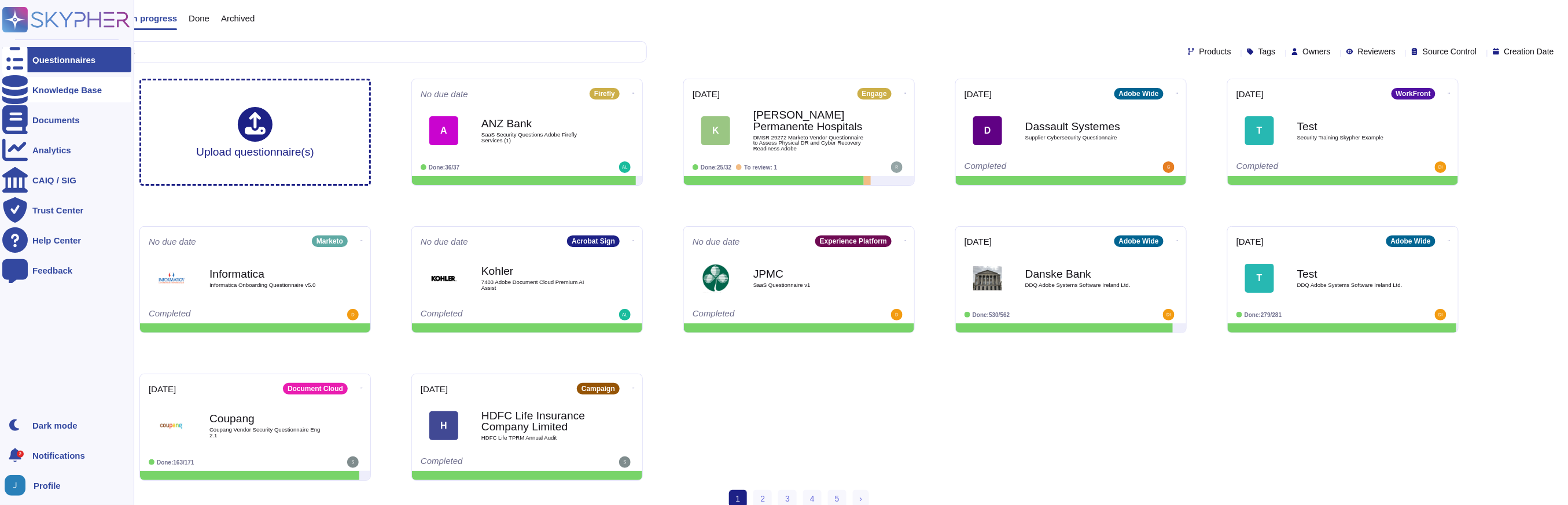
click at [17, 94] on div at bounding box center [15, 90] width 26 height 26
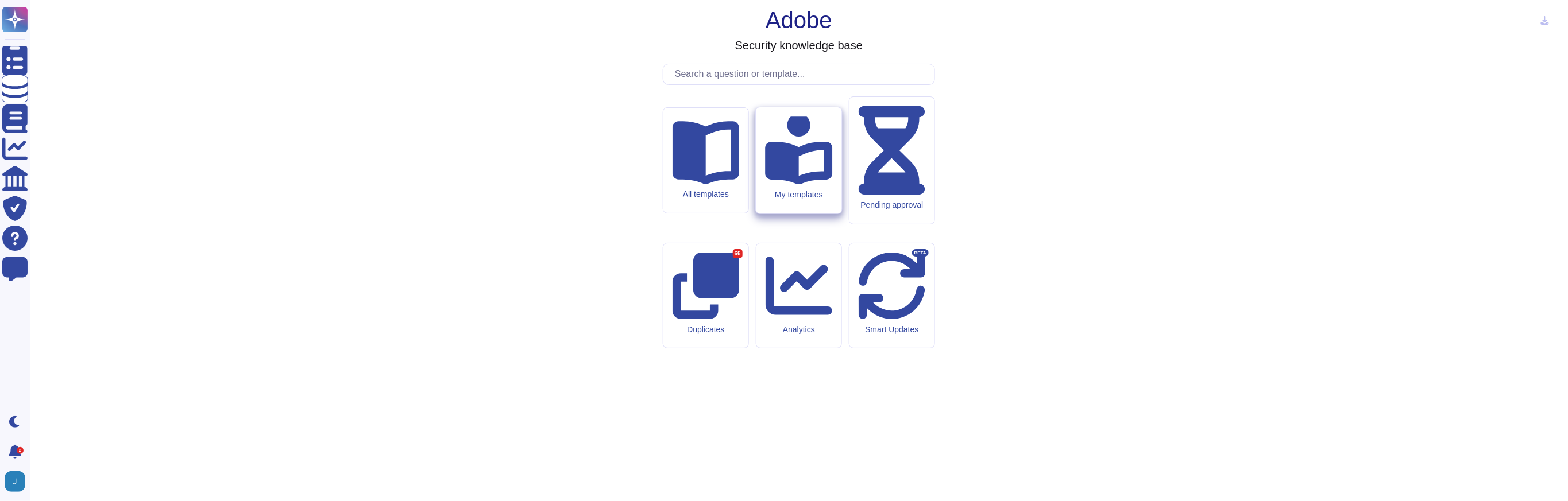
click at [795, 184] on icon at bounding box center [799, 149] width 68 height 71
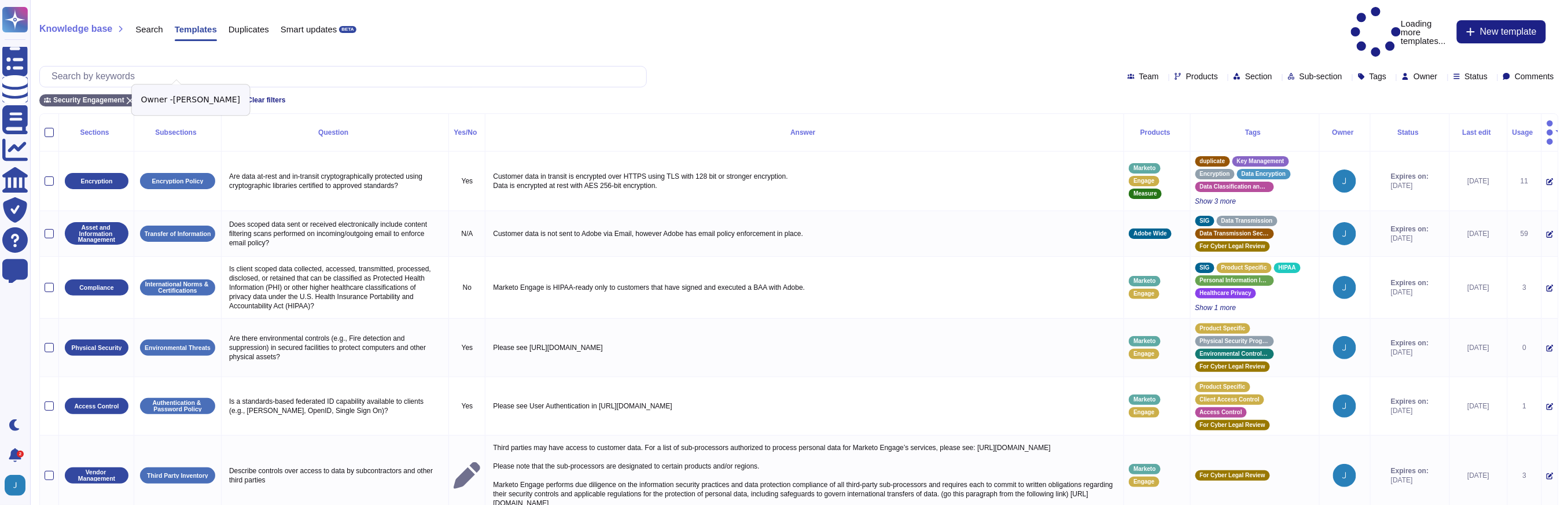
click at [217, 98] on icon at bounding box center [220, 101] width 7 height 7
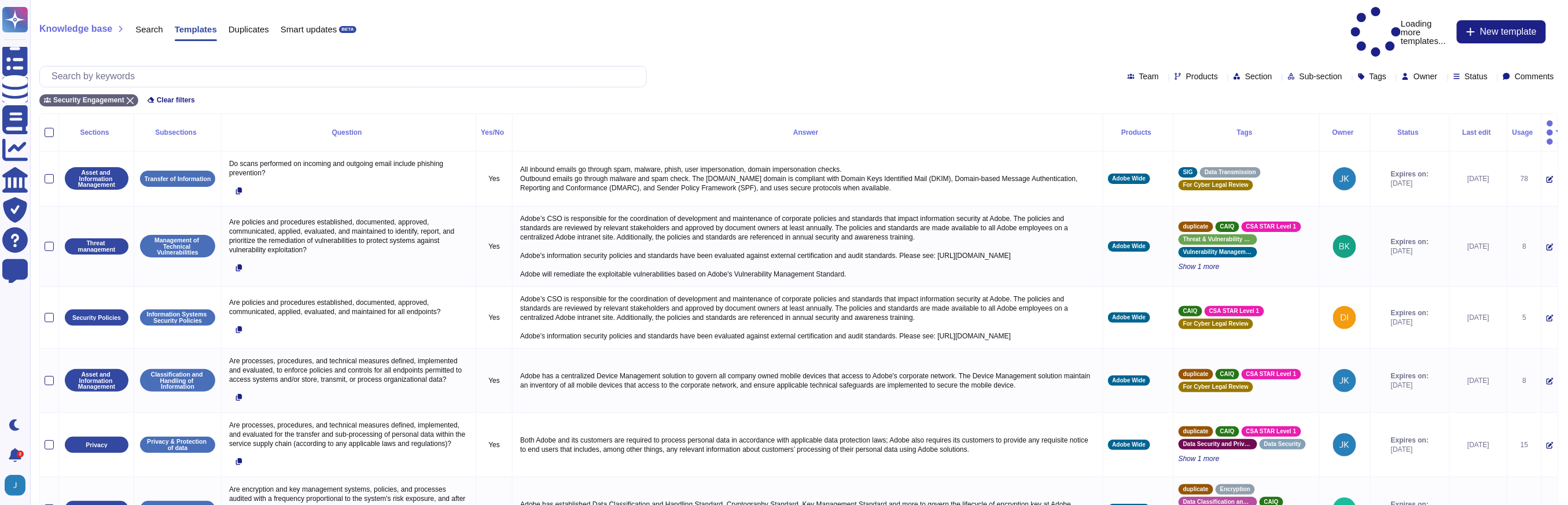
click at [1280, 88] on div "Security Engagement Clear filters" at bounding box center [798, 97] width 1519 height 19
click at [1413, 73] on span "Owner" at bounding box center [1424, 76] width 23 height 8
type input "[PERSON_NAME]"
click at [1405, 103] on div "[PERSON_NAME]" at bounding box center [1461, 105] width 115 height 11
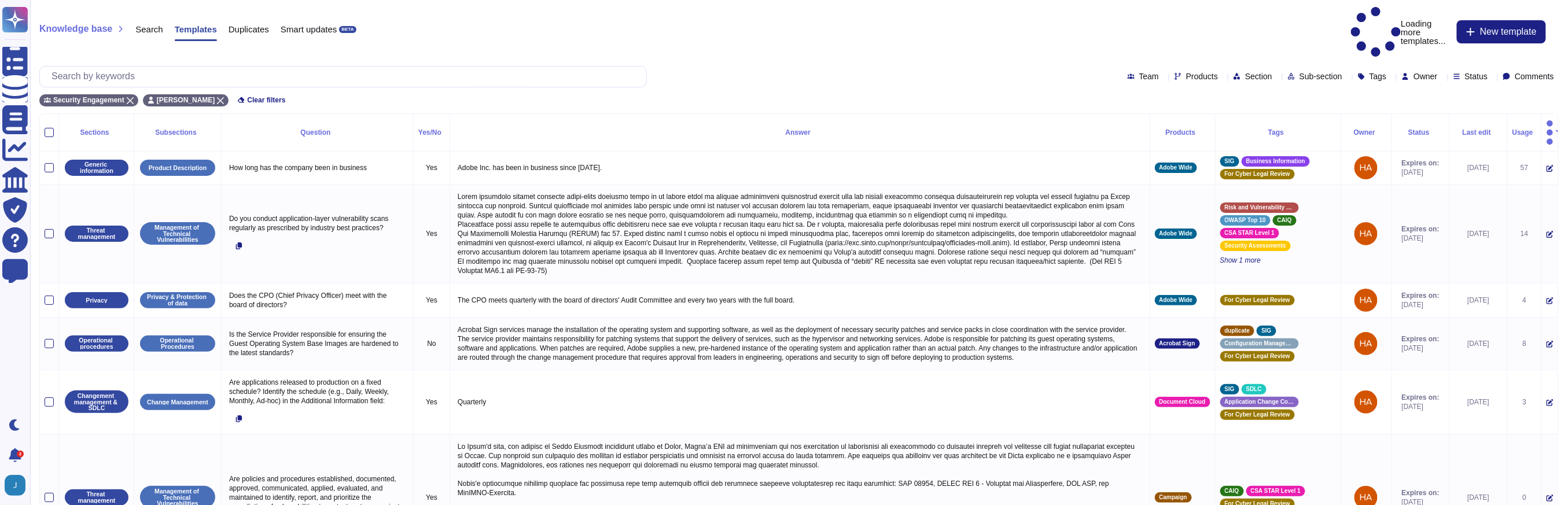
click at [1462, 114] on th "Last edit" at bounding box center [1478, 133] width 58 height 38
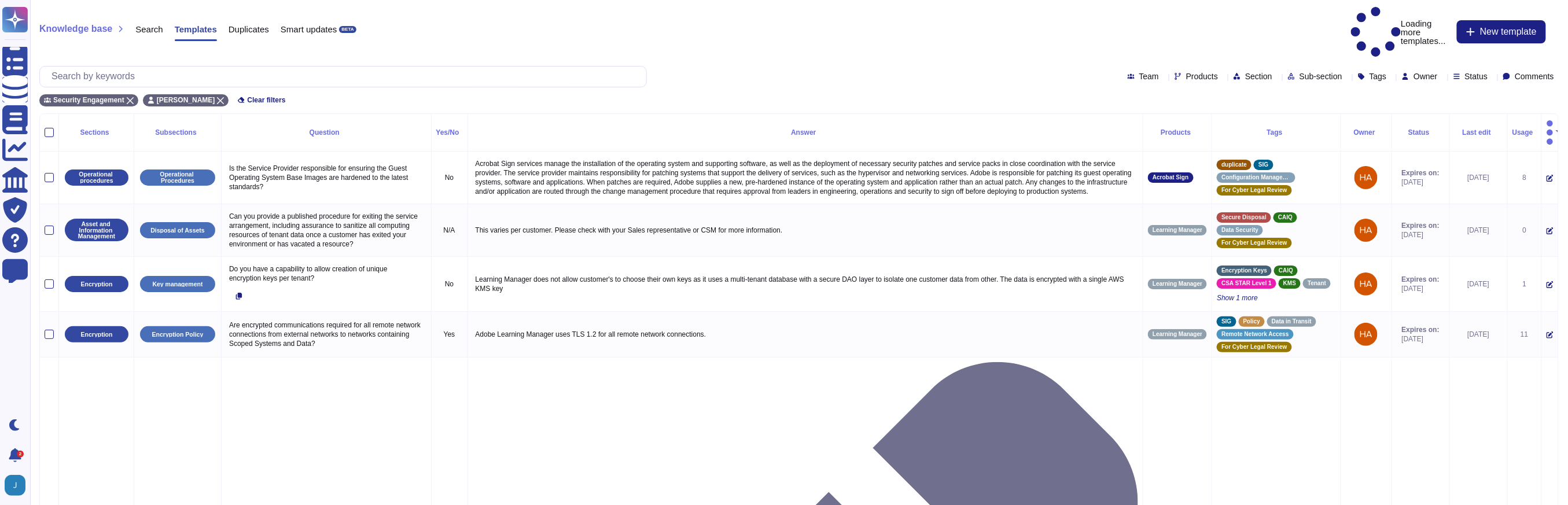
click at [1458, 129] on div "Last edit" at bounding box center [1479, 132] width 48 height 7
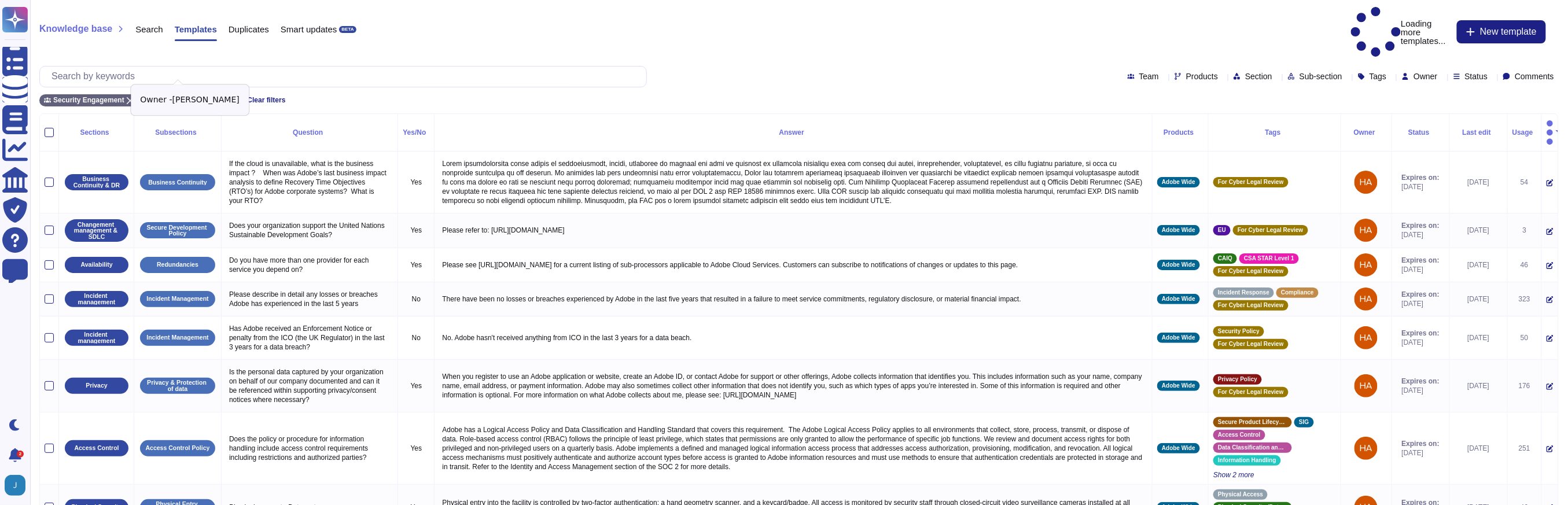
click at [217, 98] on icon at bounding box center [220, 101] width 7 height 7
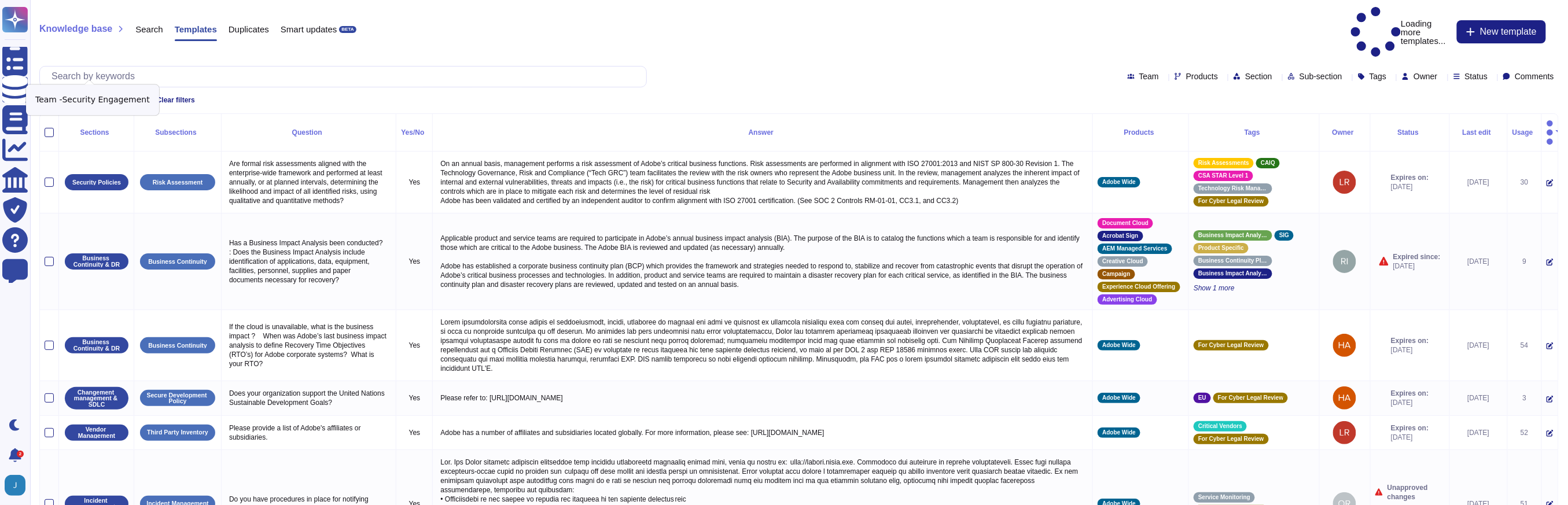
drag, startPoint x: 133, startPoint y: 75, endPoint x: 176, endPoint y: 69, distance: 43.4
click at [133, 98] on icon at bounding box center [130, 101] width 7 height 7
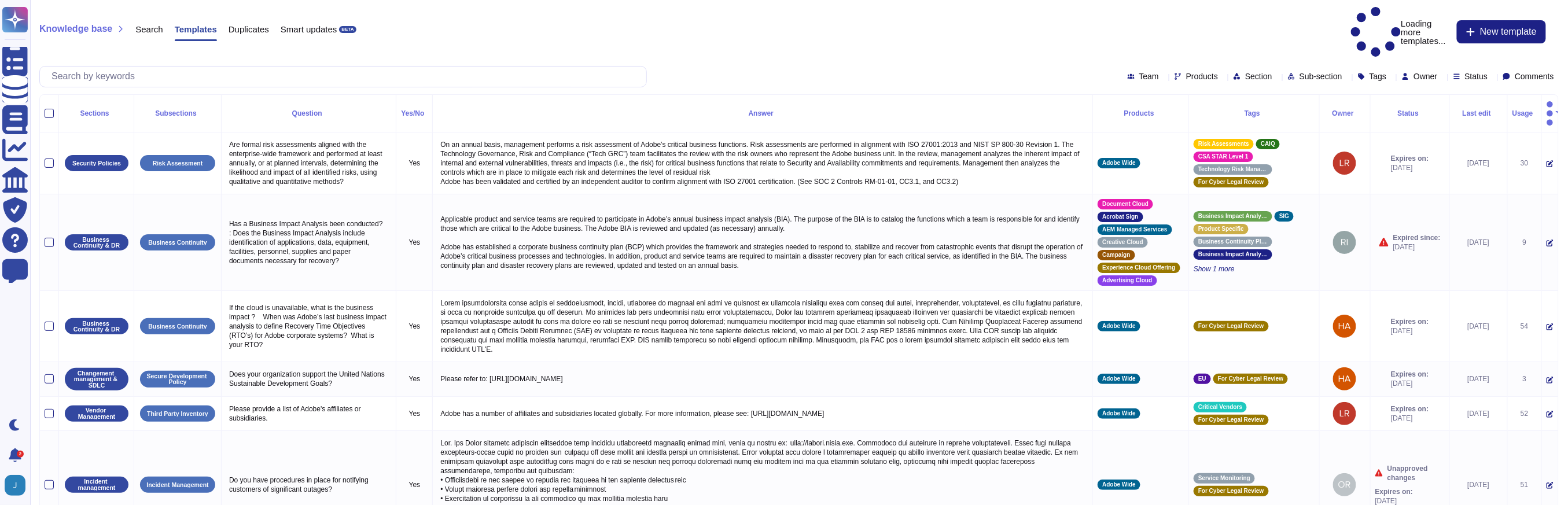
click at [1381, 110] on div "Status" at bounding box center [1410, 113] width 70 height 7
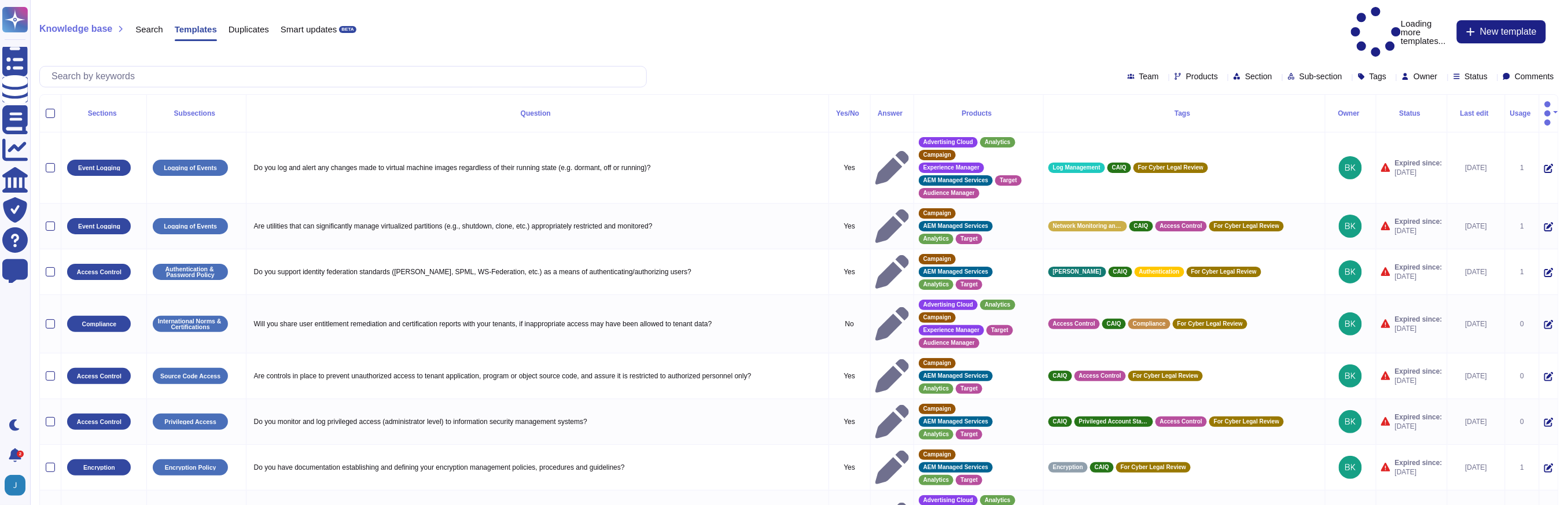
click at [1381, 110] on div "Status" at bounding box center [1412, 113] width 61 height 7
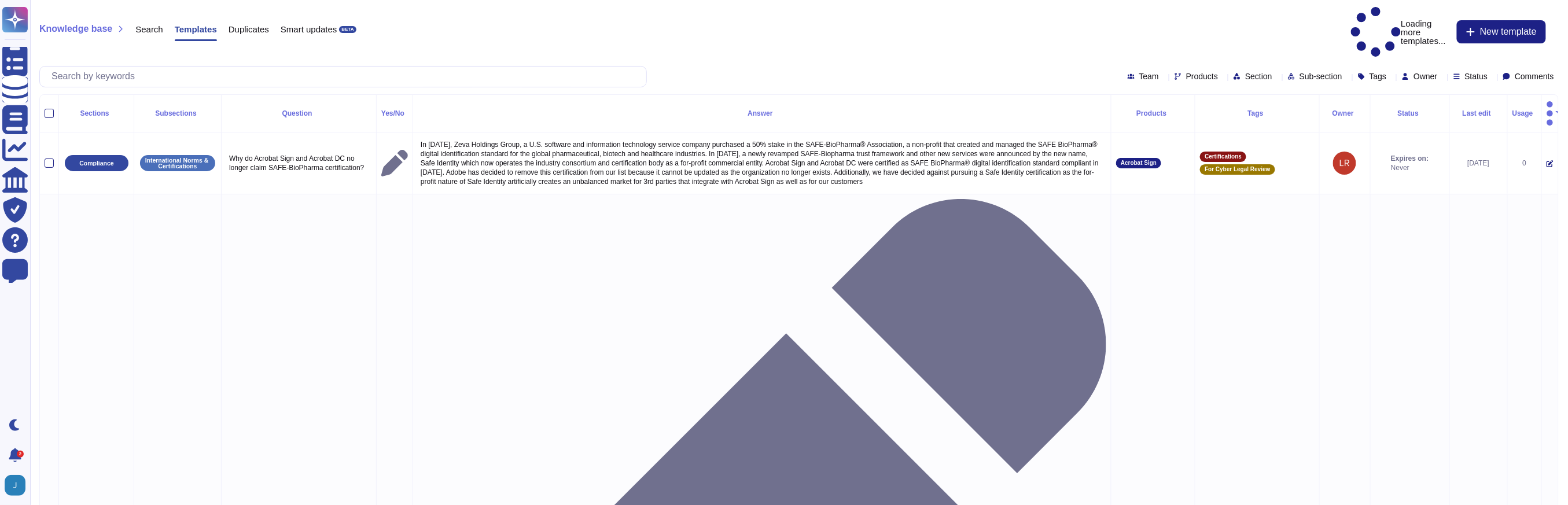
click at [1465, 110] on div "Last edit" at bounding box center [1479, 113] width 48 height 7
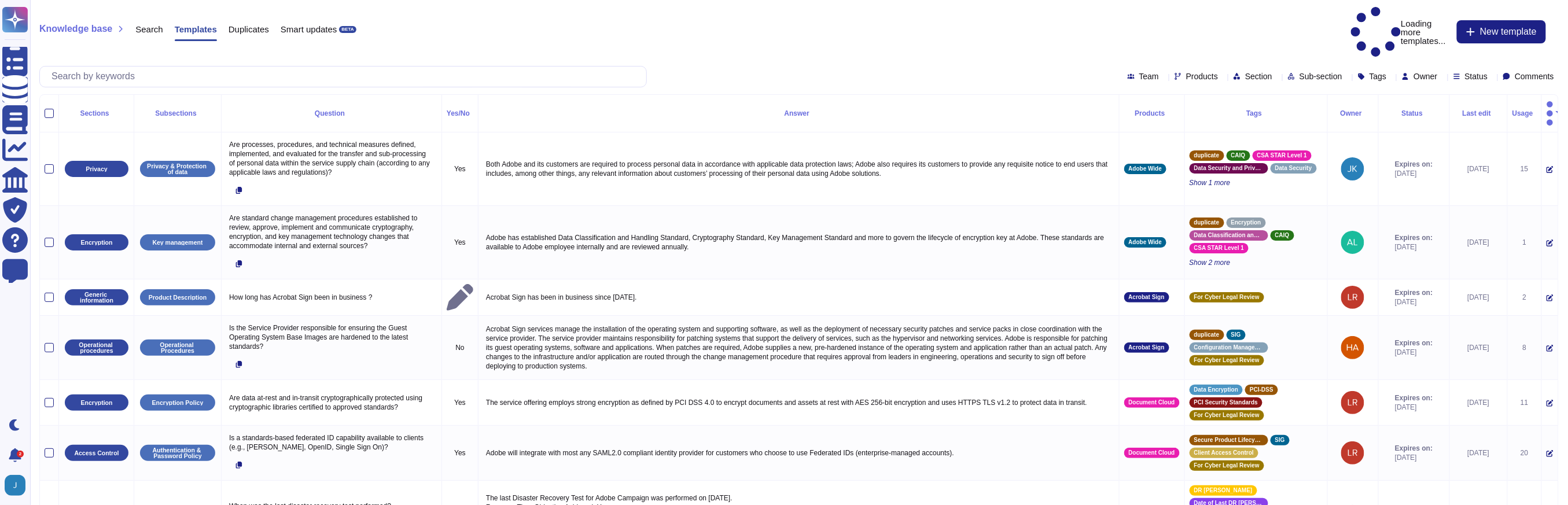
click at [1464, 110] on div "Last edit" at bounding box center [1479, 113] width 48 height 7
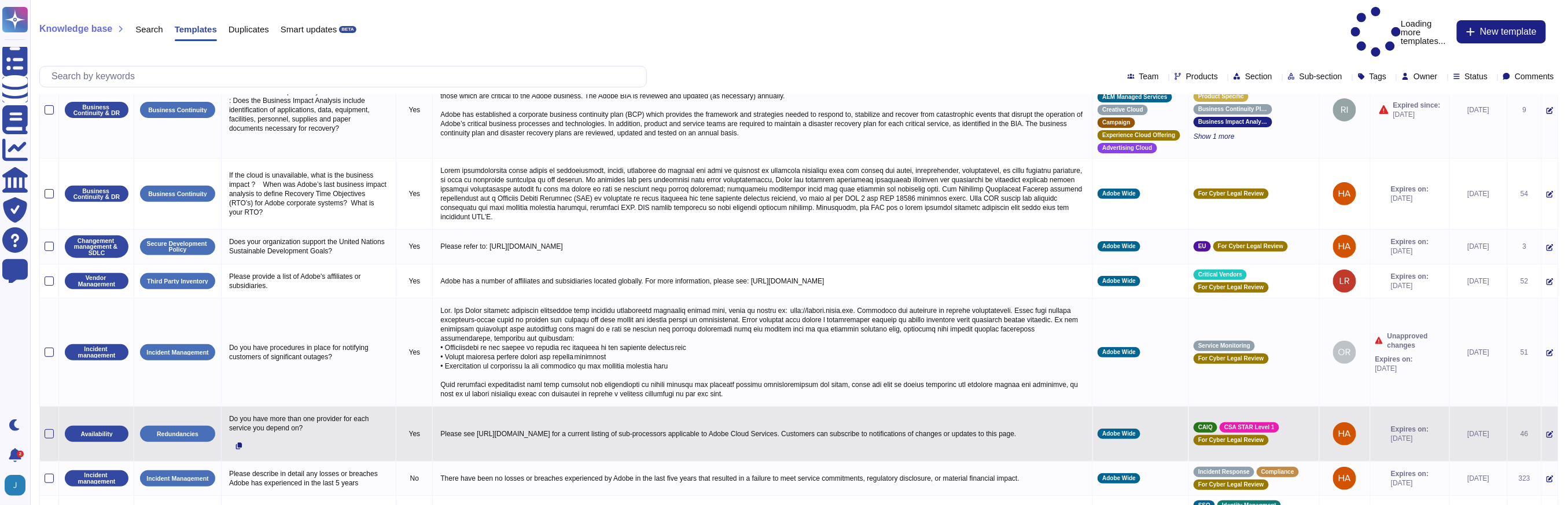
scroll to position [231, 0]
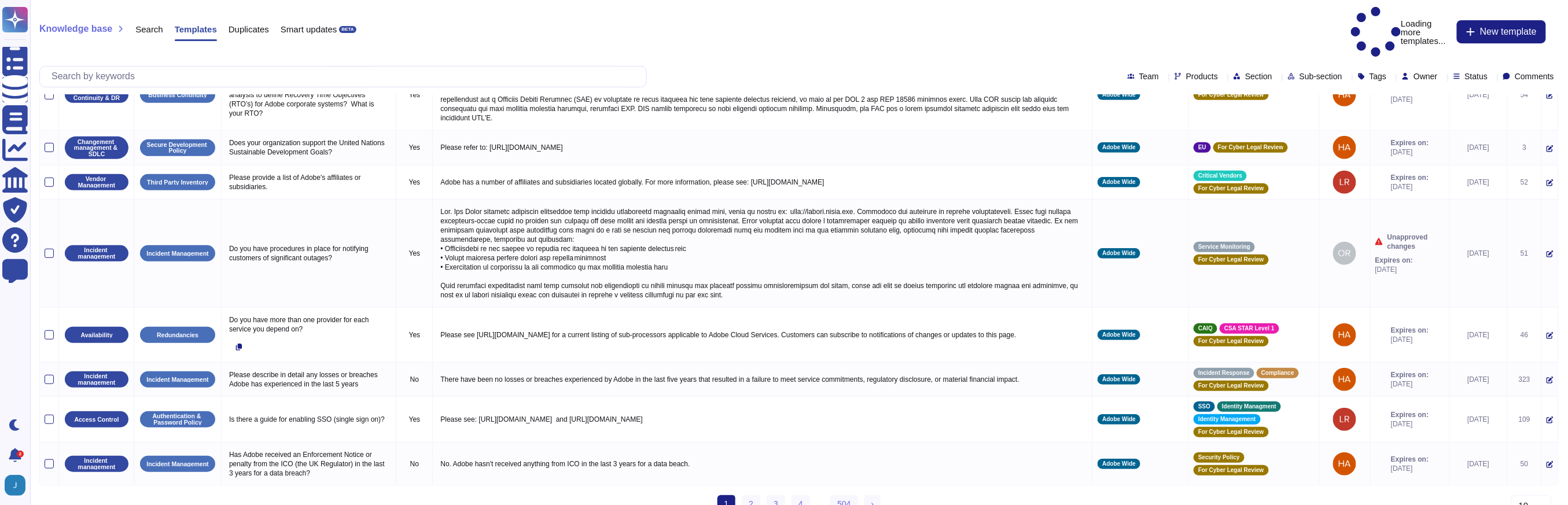
click at [984, 495] on div "1 (current) 2 3 4 ... 504 › Next" at bounding box center [798, 509] width 1519 height 28
click at [881, 495] on link "› Next" at bounding box center [872, 503] width 17 height 17
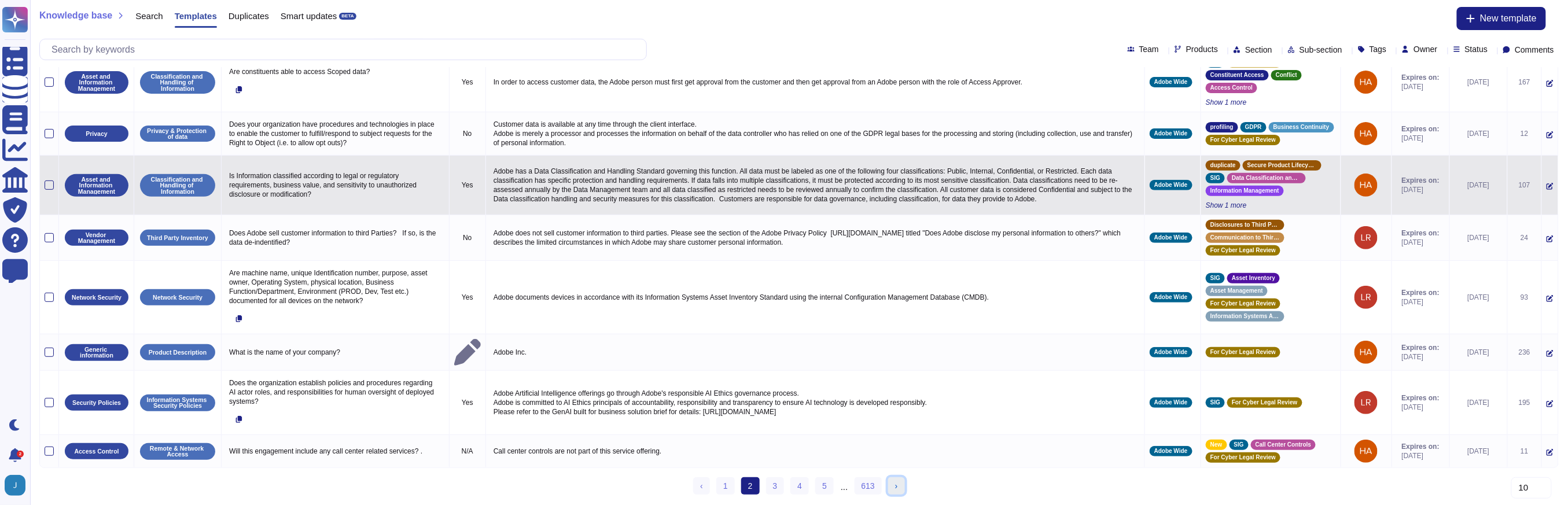
scroll to position [150, 0]
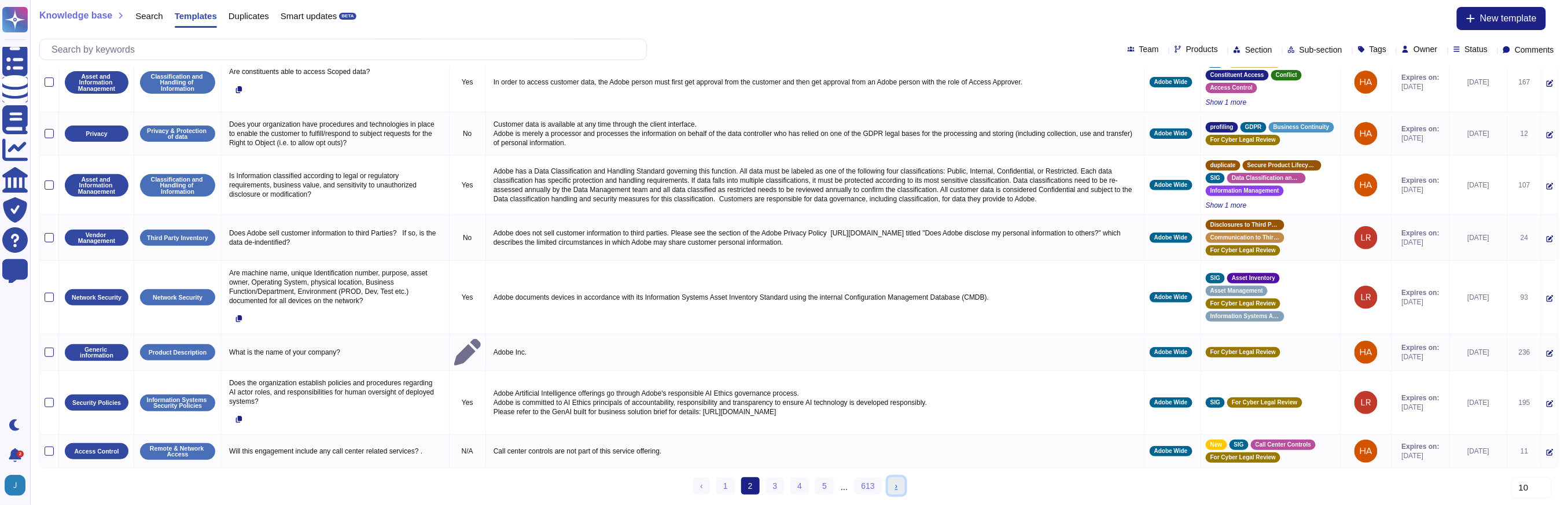
click at [897, 482] on span "›" at bounding box center [897, 486] width 3 height 9
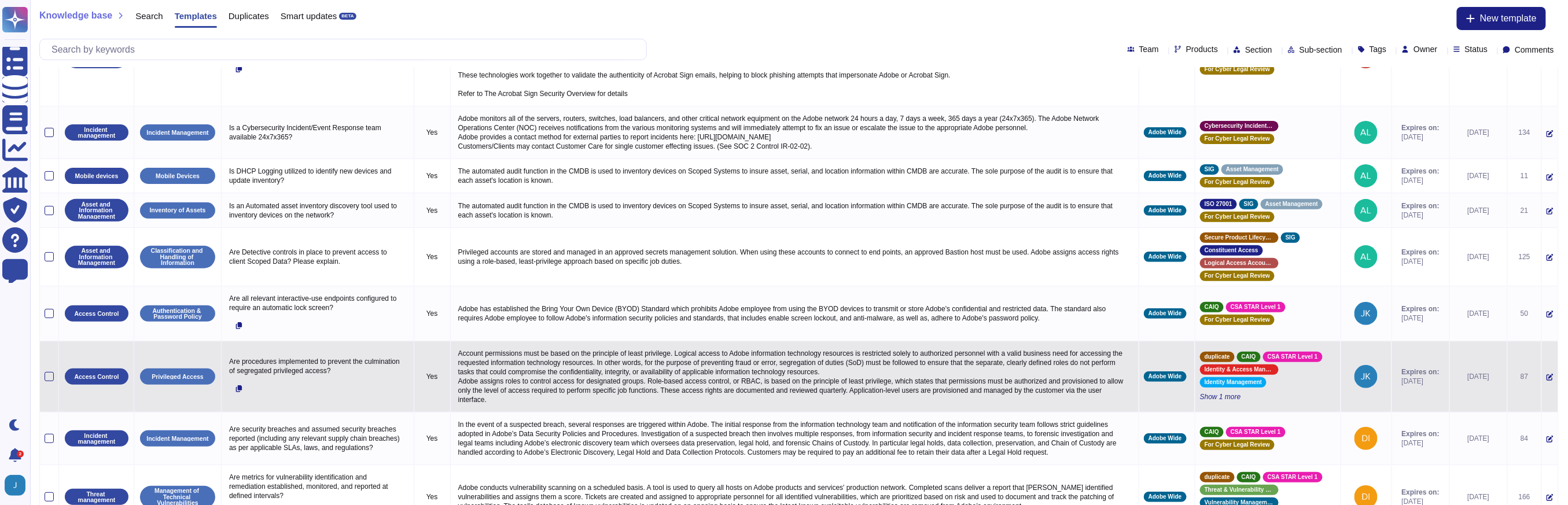
scroll to position [251, 0]
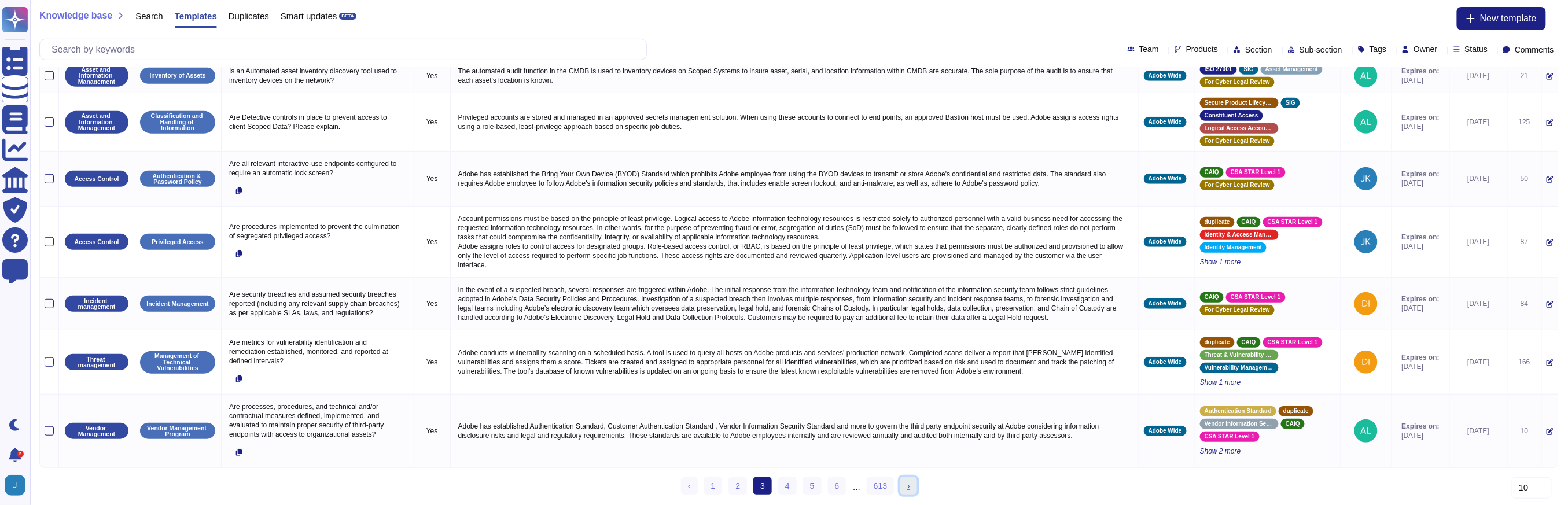
click at [908, 488] on span "›" at bounding box center [909, 486] width 3 height 9
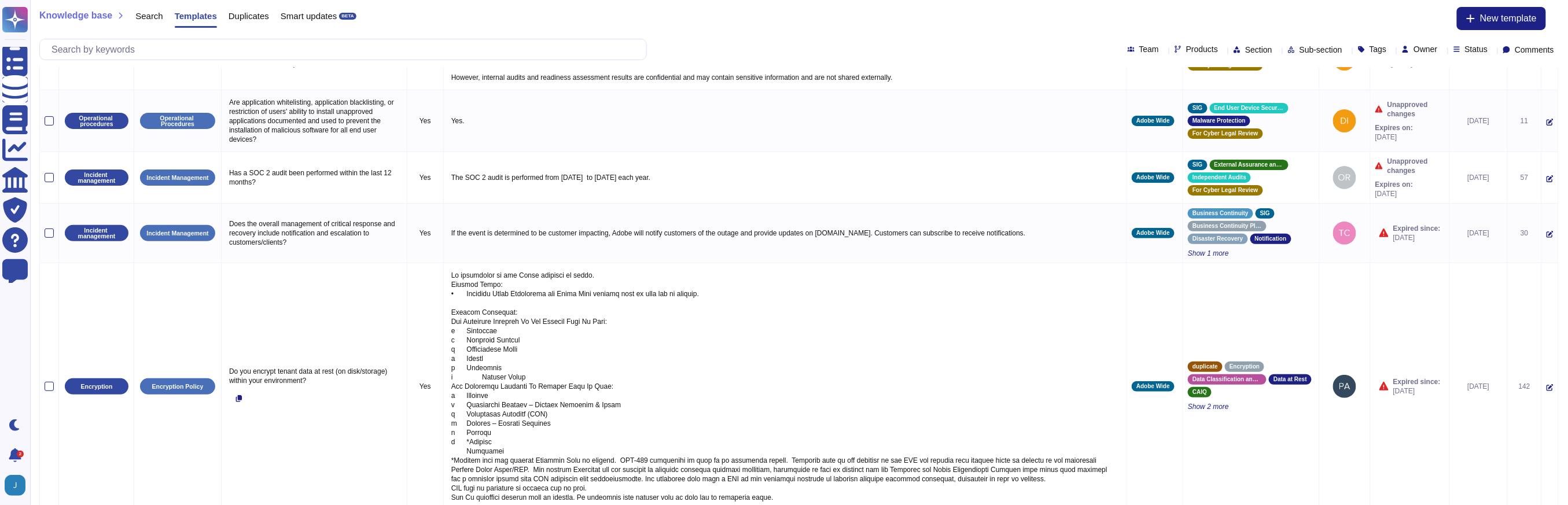
scroll to position [438, 0]
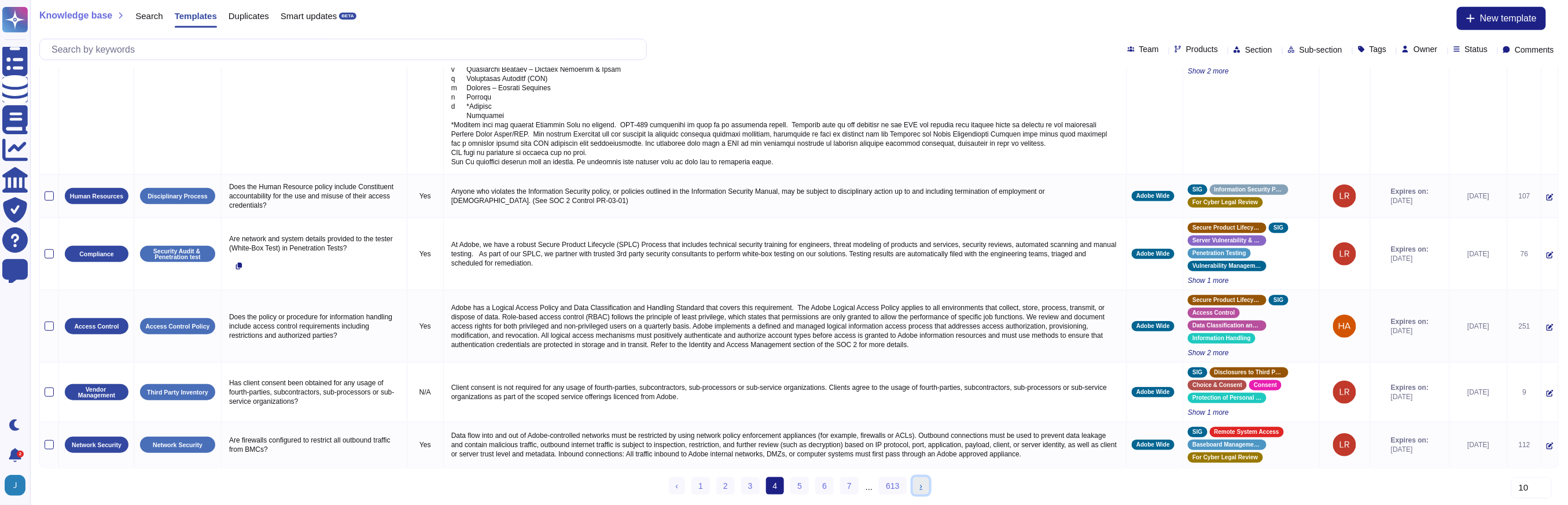
click at [925, 489] on link "› Next" at bounding box center [921, 485] width 17 height 17
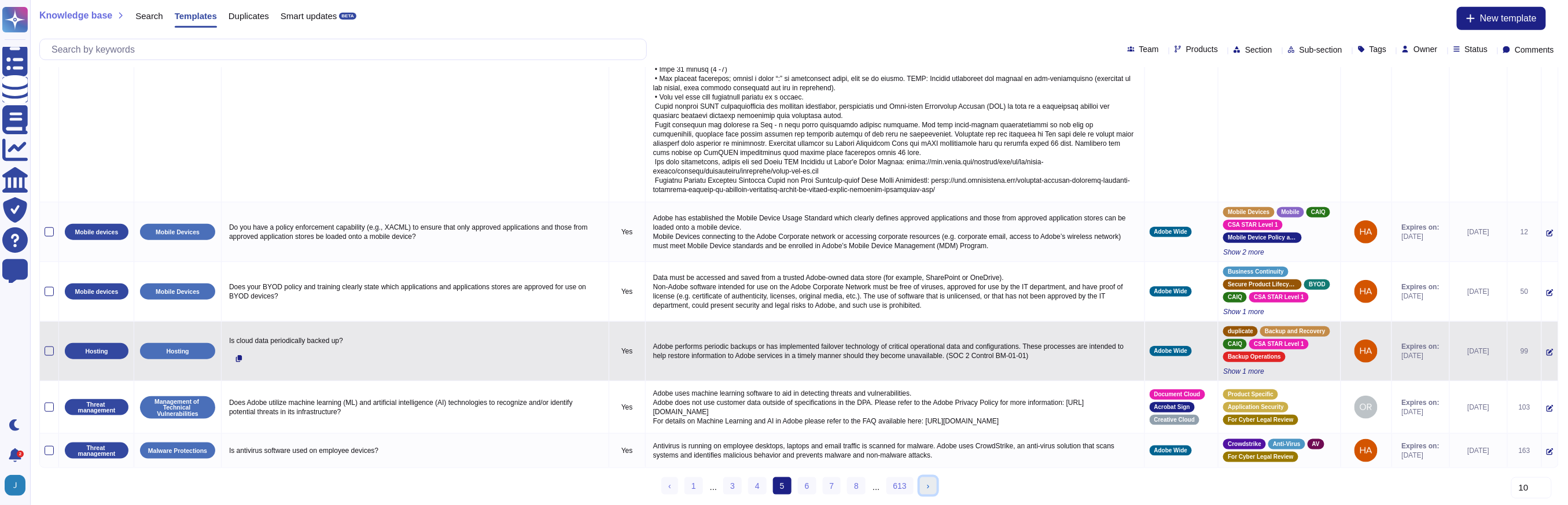
scroll to position [507, 0]
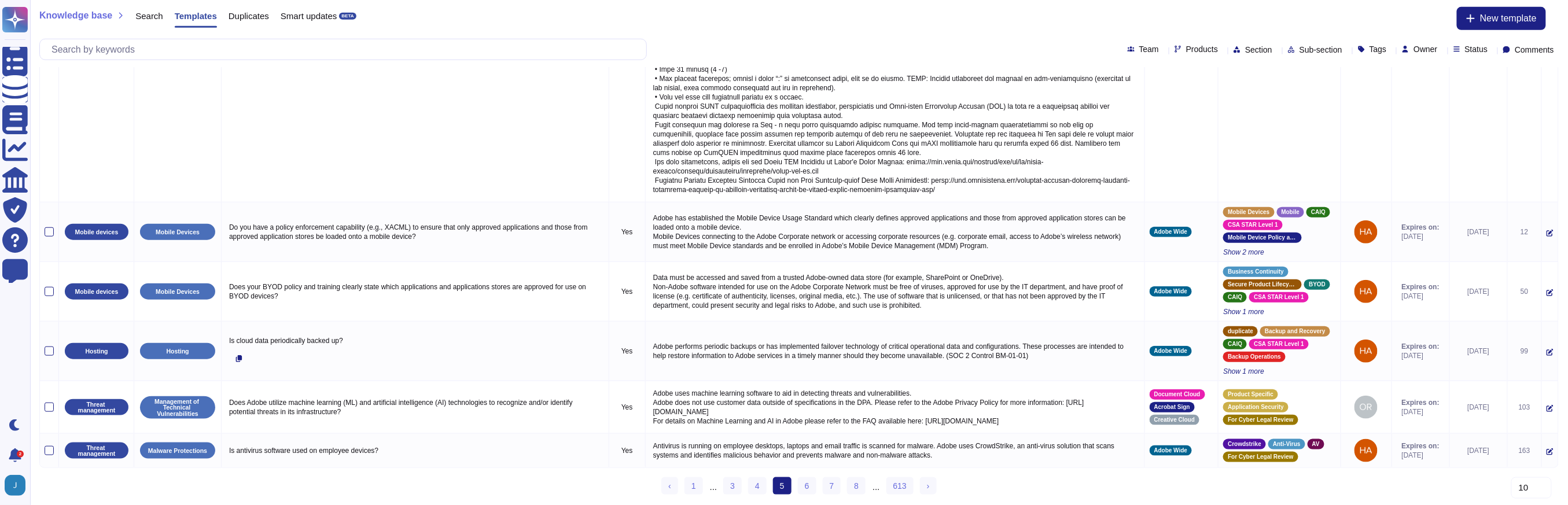
click at [920, 487] on ul "‹ Previous 1 ... 3 4 5 (current) 6 7 8 ... 613 › Next" at bounding box center [798, 486] width 274 height 18
click at [928, 494] on link "› Next" at bounding box center [928, 485] width 17 height 17
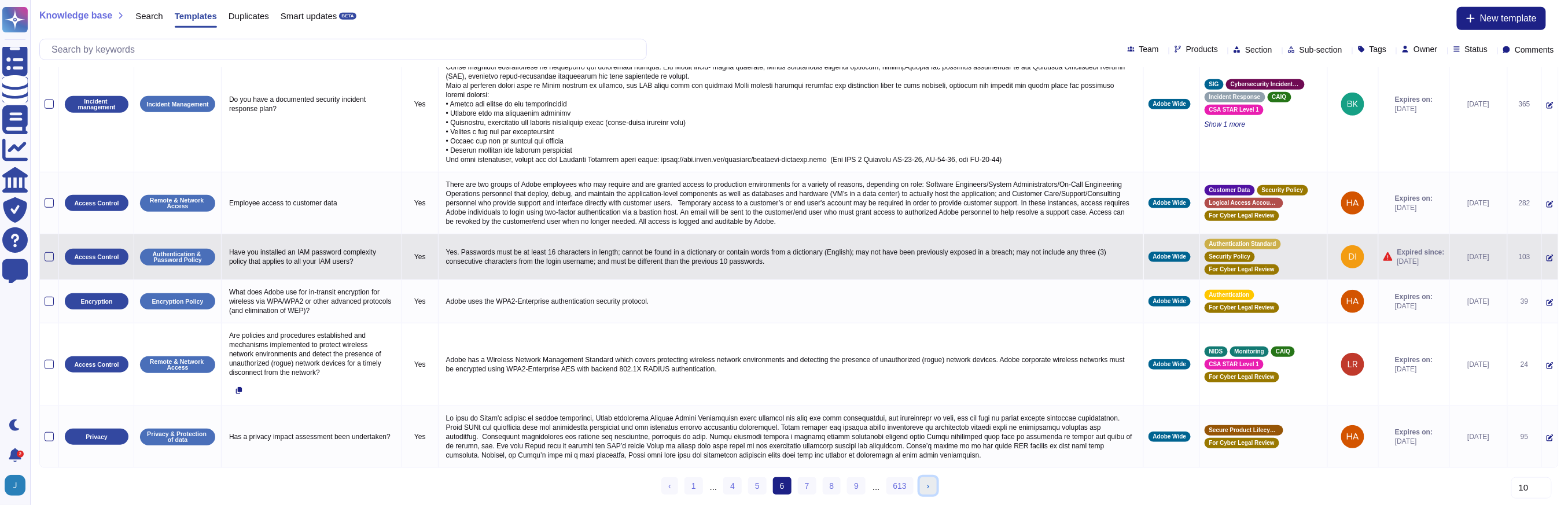
scroll to position [329, 0]
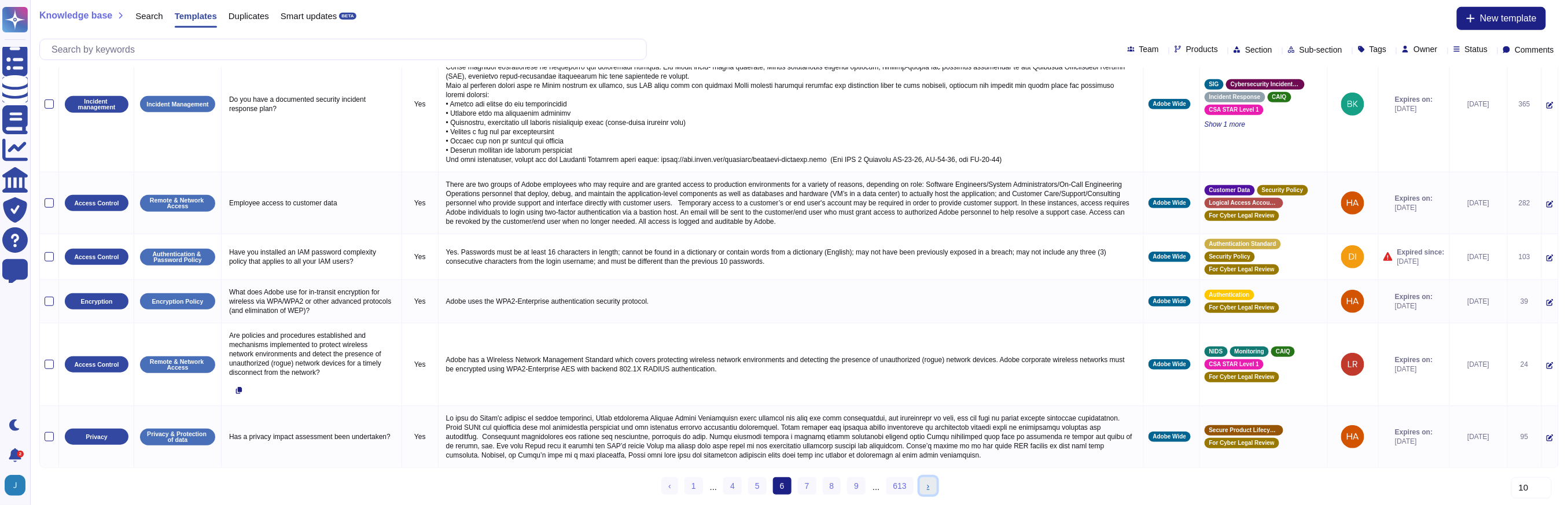
click at [929, 491] on link "› Next" at bounding box center [928, 485] width 17 height 17
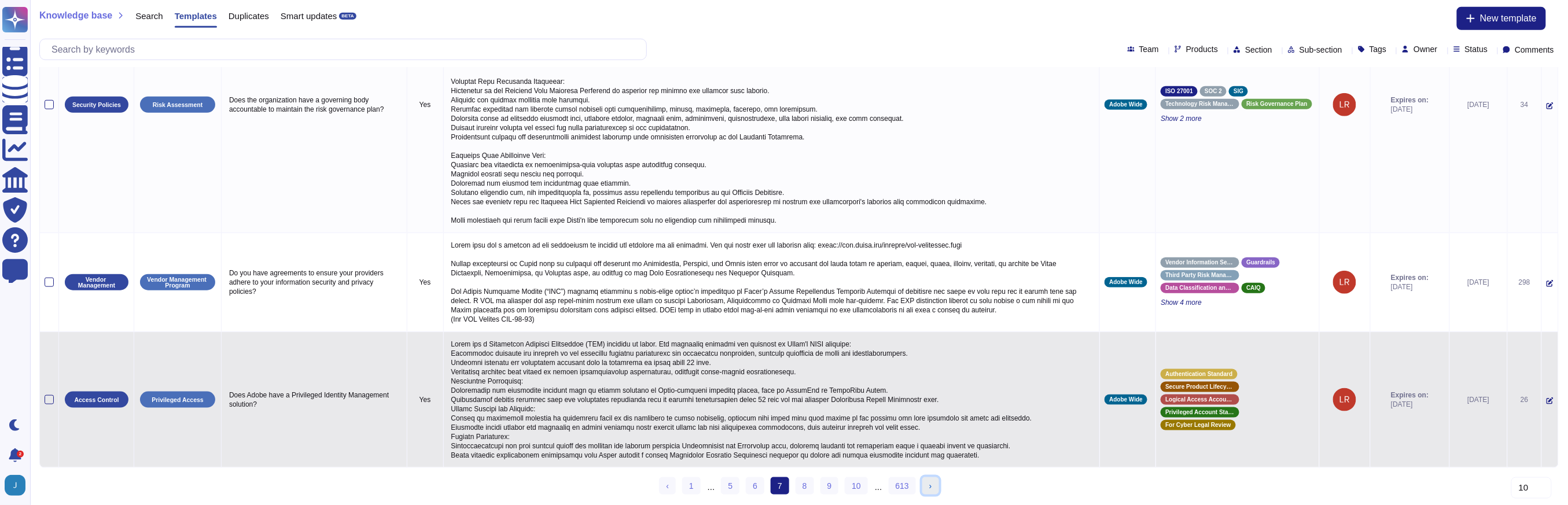
scroll to position [569, 0]
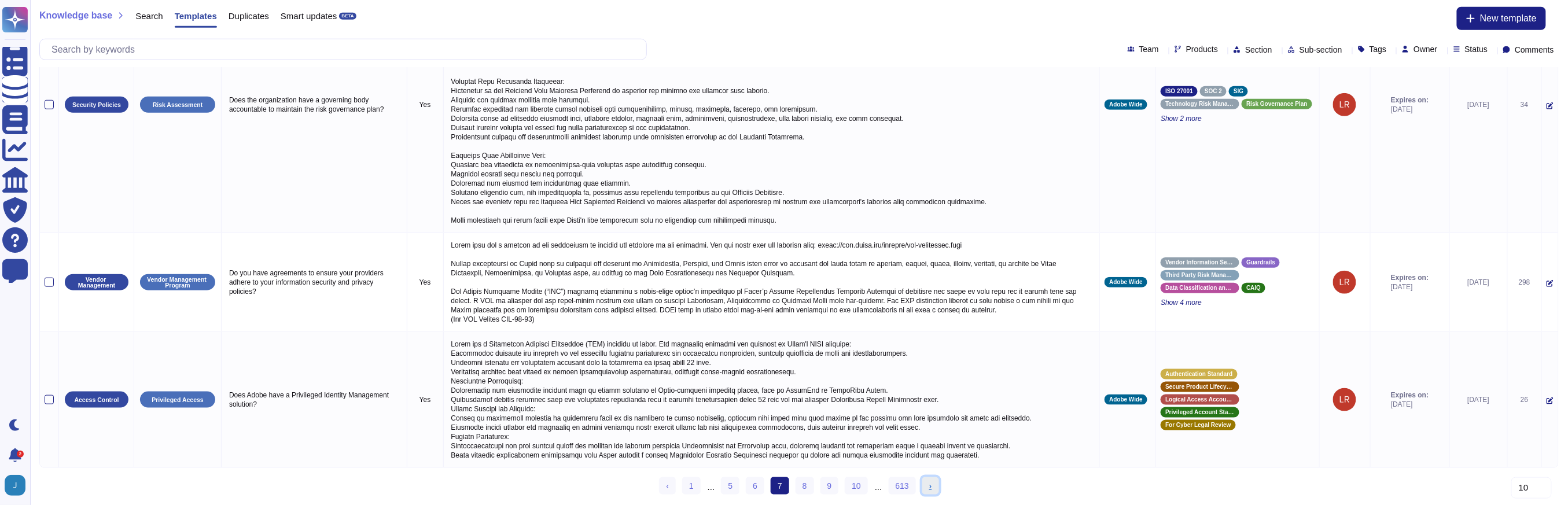
click at [928, 492] on link "› Next" at bounding box center [931, 485] width 17 height 17
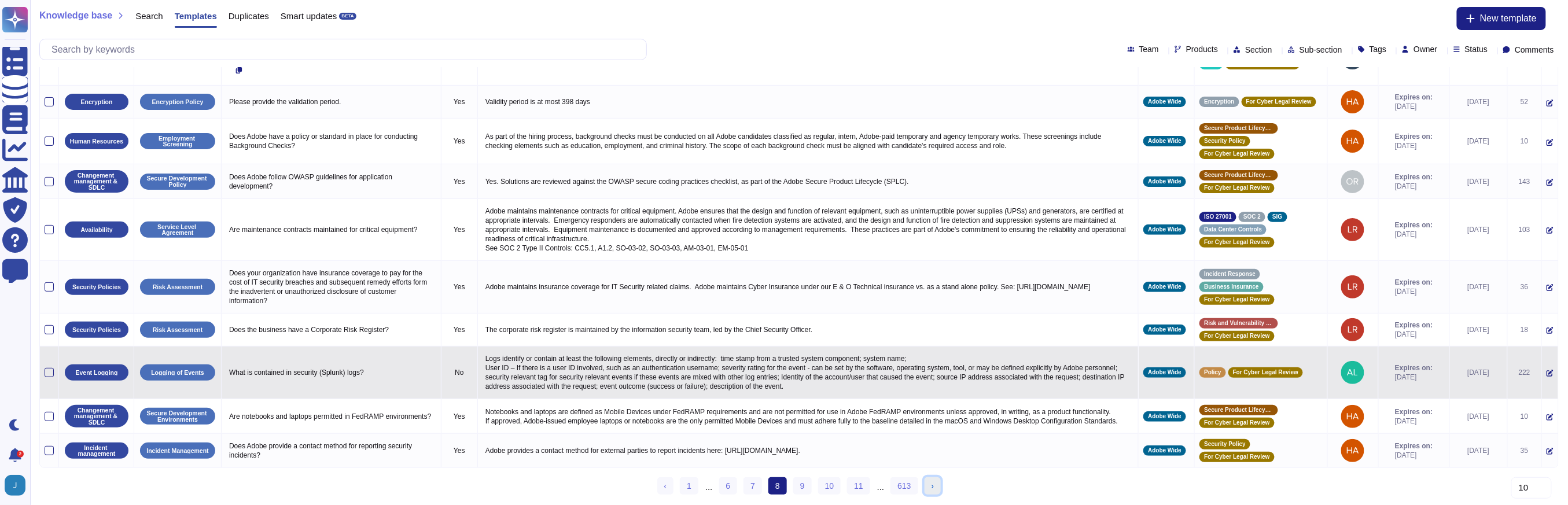
scroll to position [102, 0]
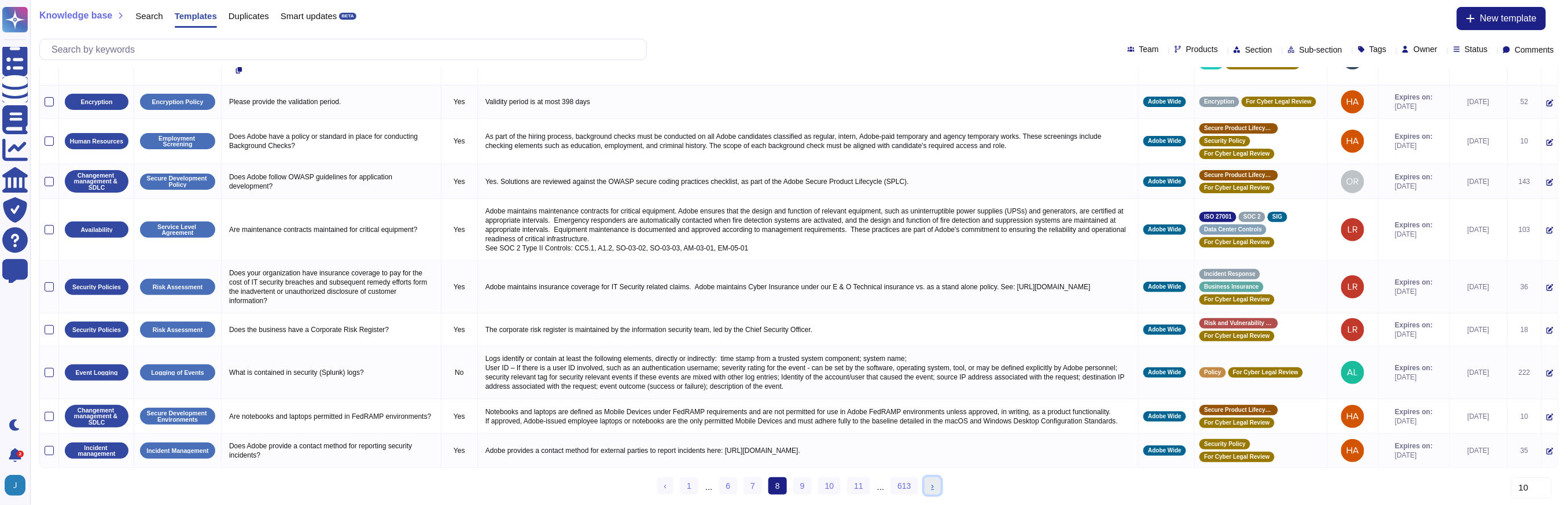
click at [933, 488] on span "›" at bounding box center [933, 486] width 3 height 9
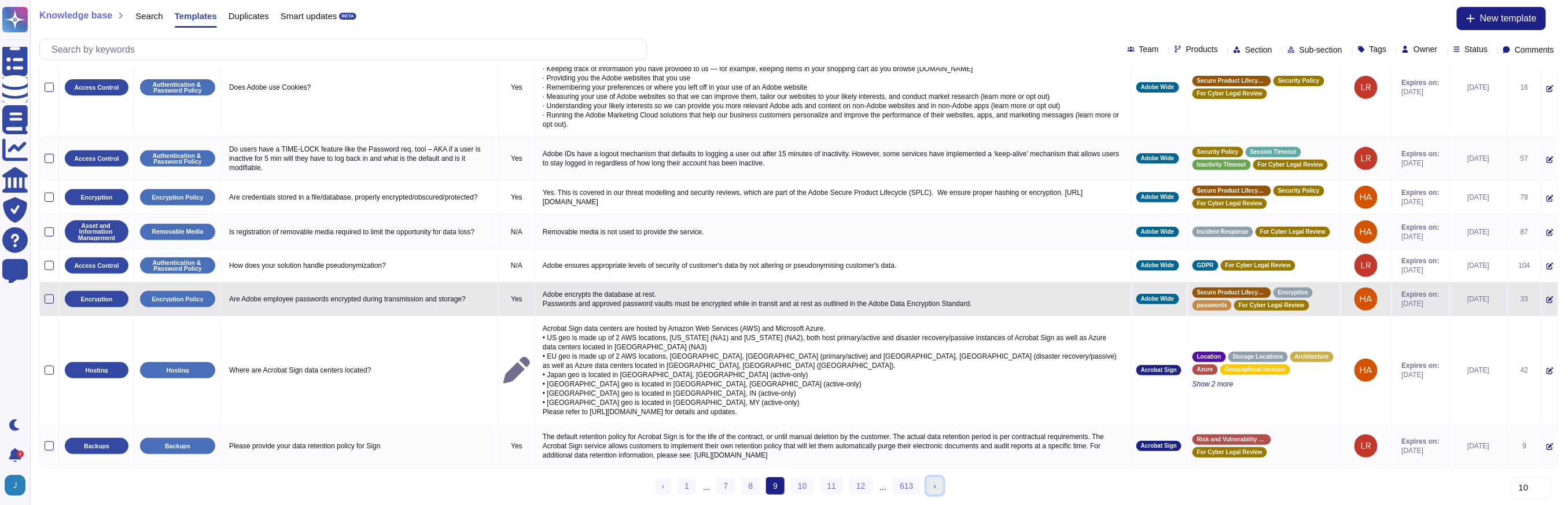
scroll to position [166, 0]
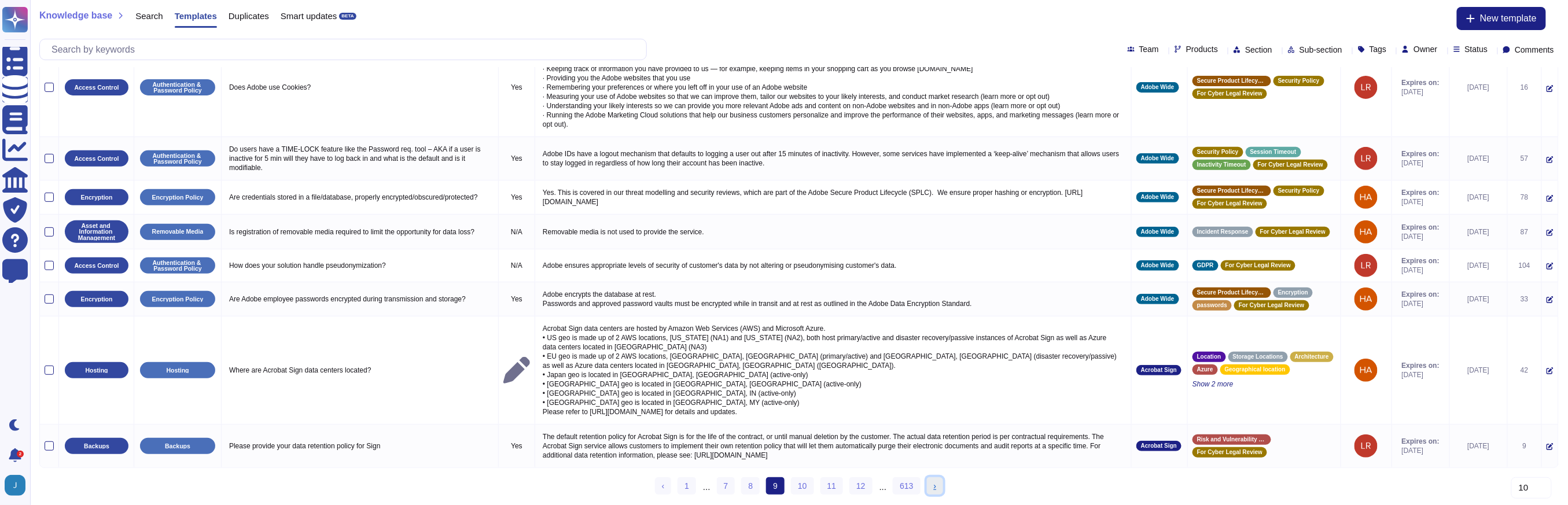
click at [940, 487] on link "› Next" at bounding box center [935, 485] width 17 height 17
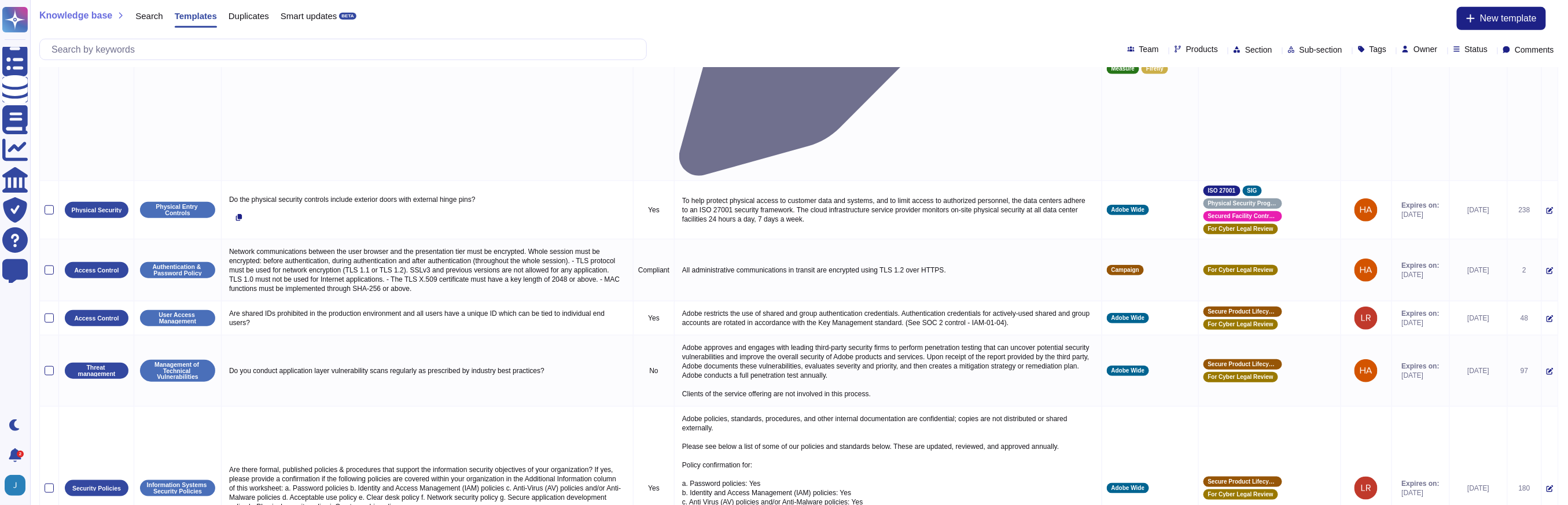
scroll to position [556, 0]
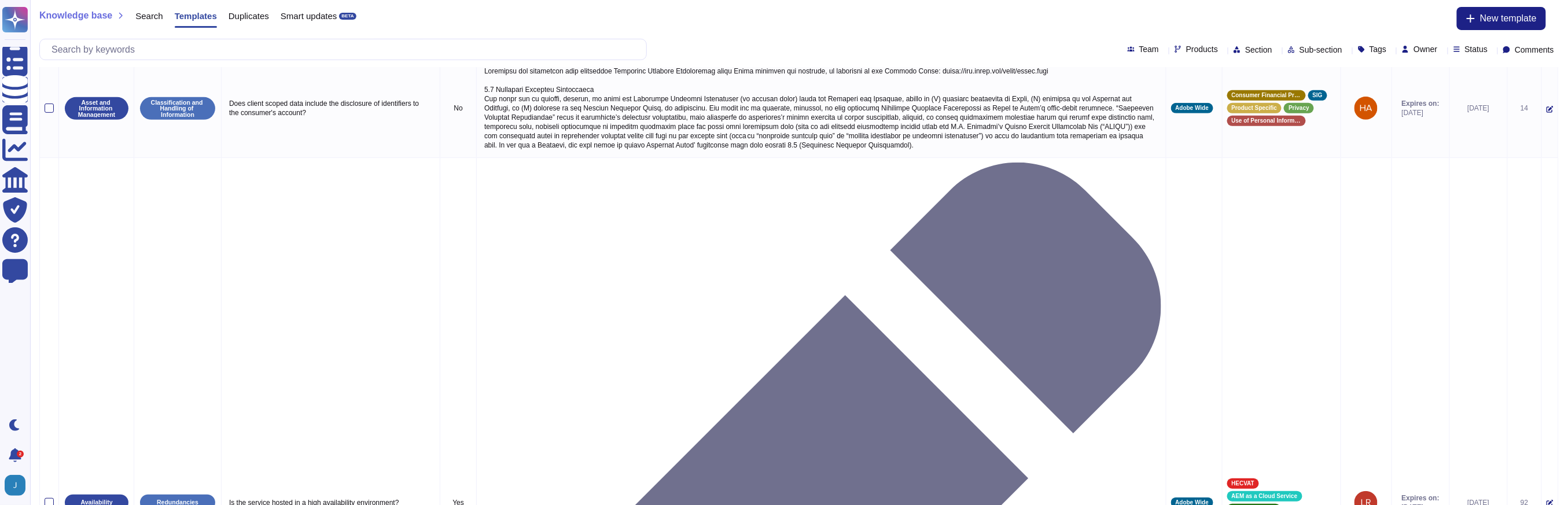
scroll to position [213, 0]
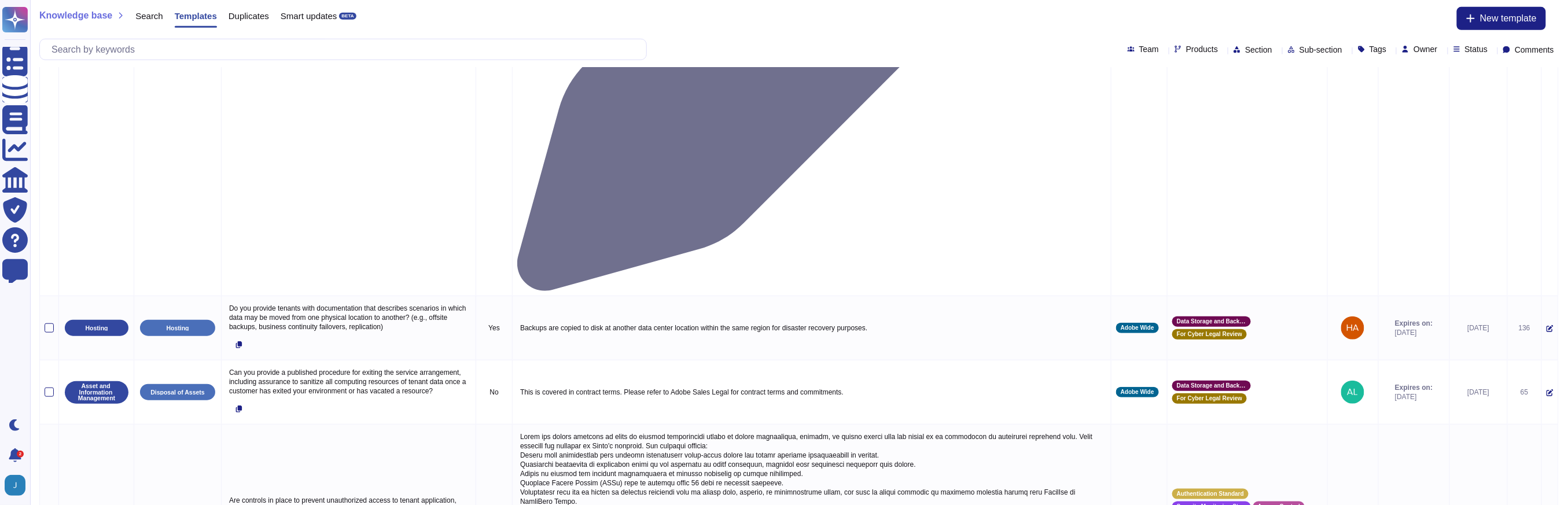
scroll to position [412, 0]
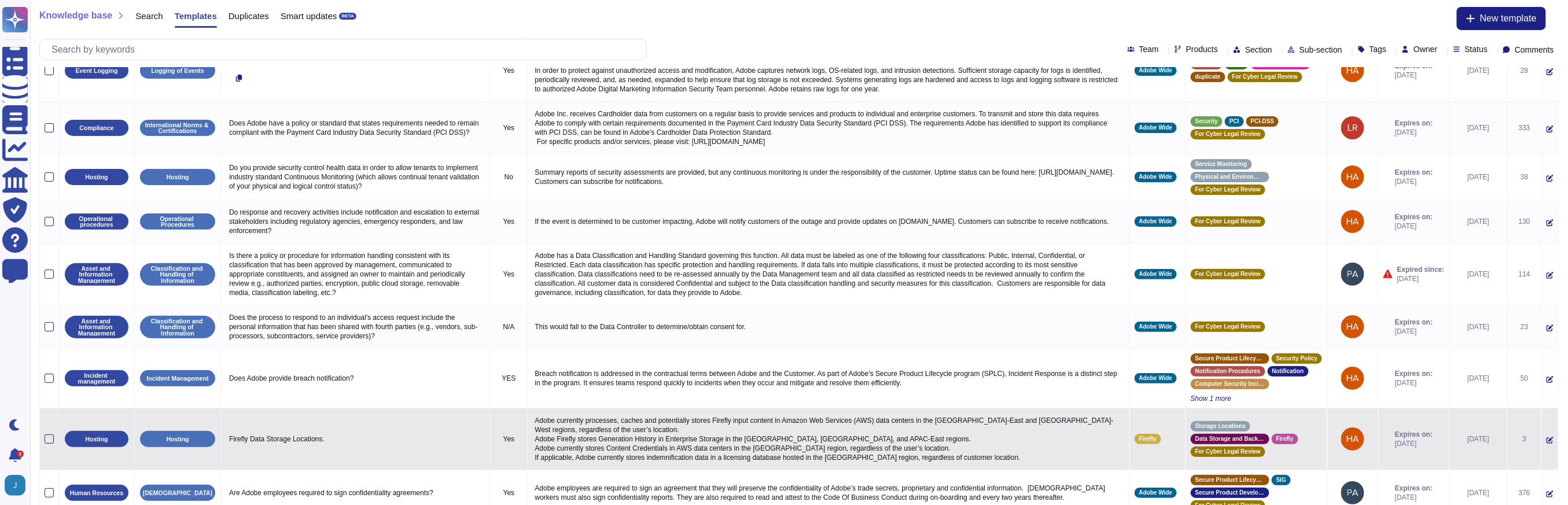
scroll to position [172, 0]
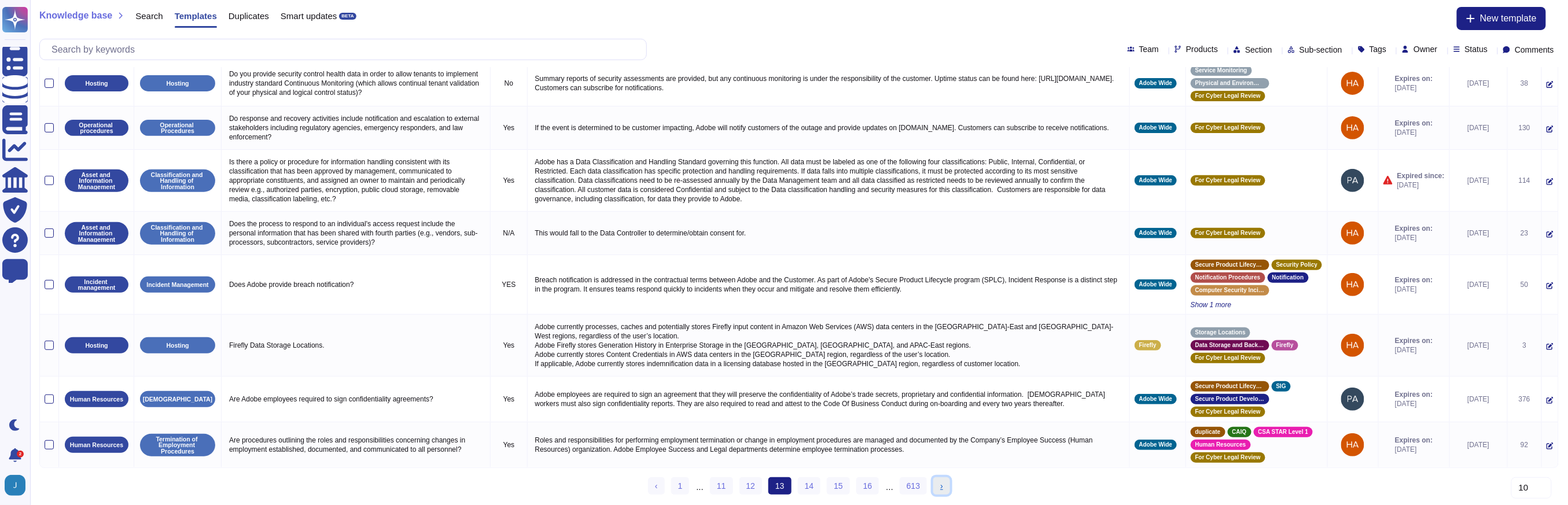
click at [947, 488] on link "› Next" at bounding box center [941, 485] width 17 height 17
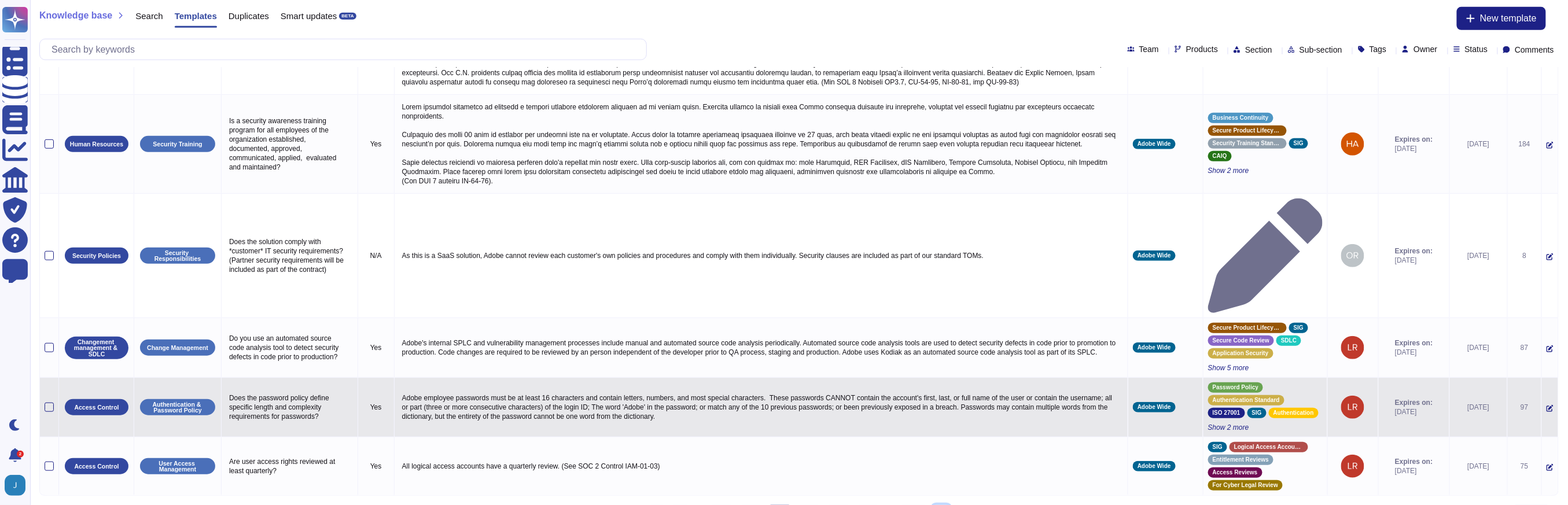
scroll to position [370, 0]
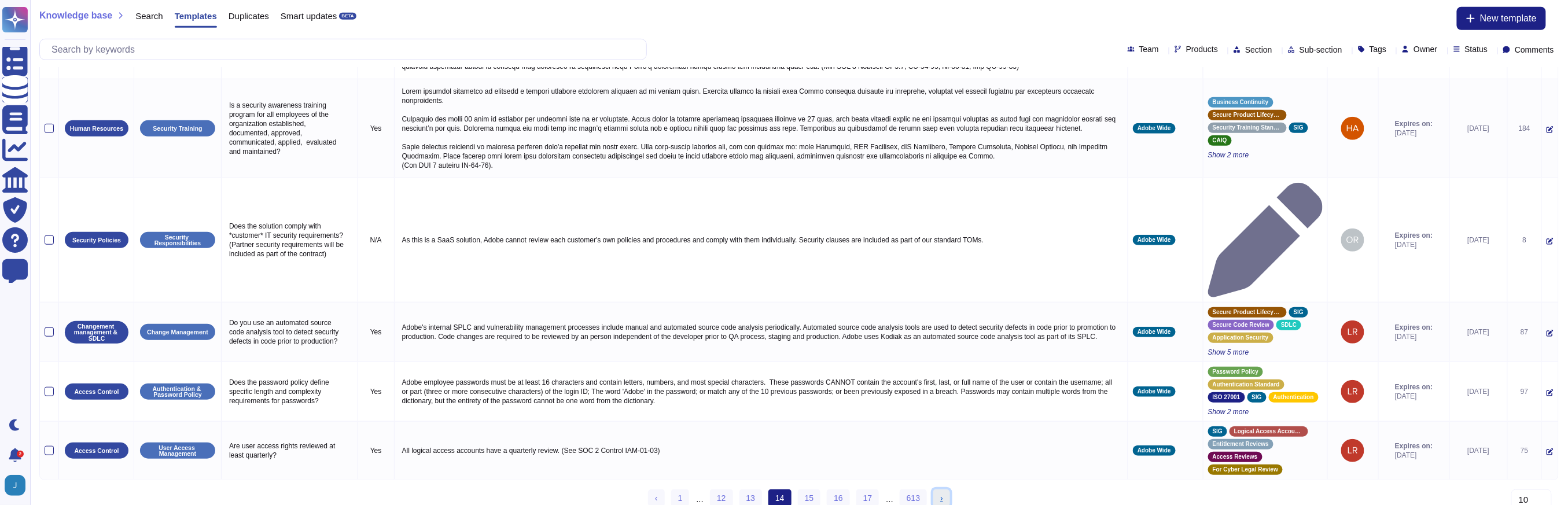
click at [940, 494] on span "›" at bounding box center [941, 498] width 3 height 9
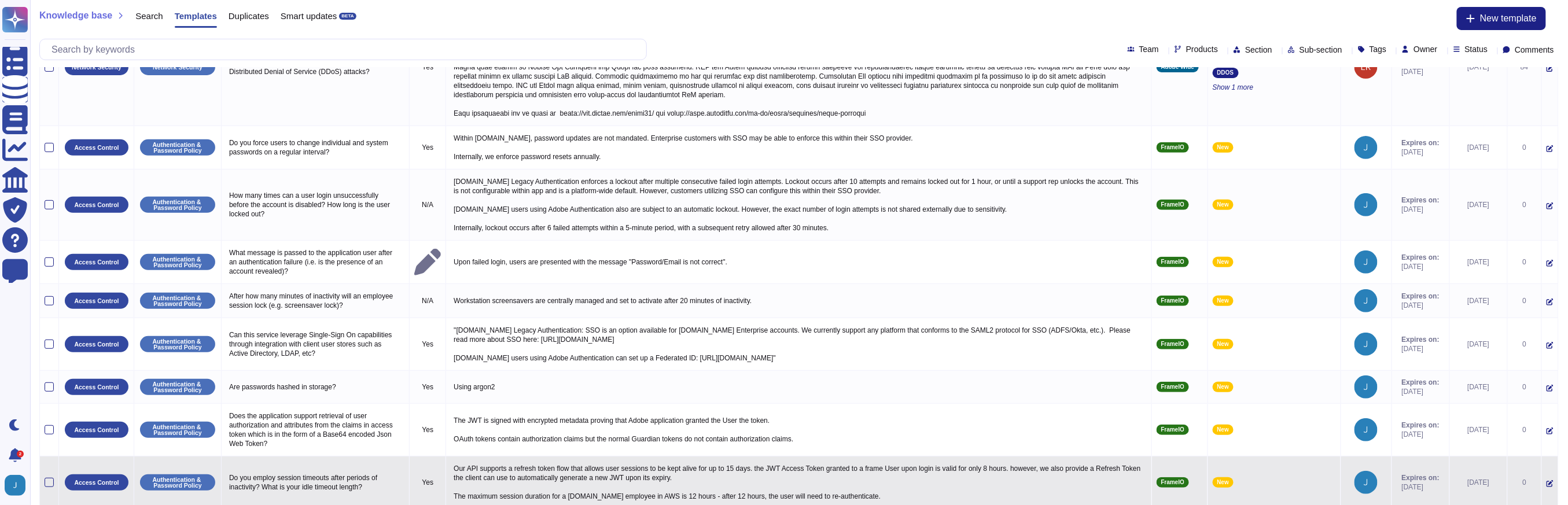
scroll to position [197, 0]
